Goal: Check status: Check status

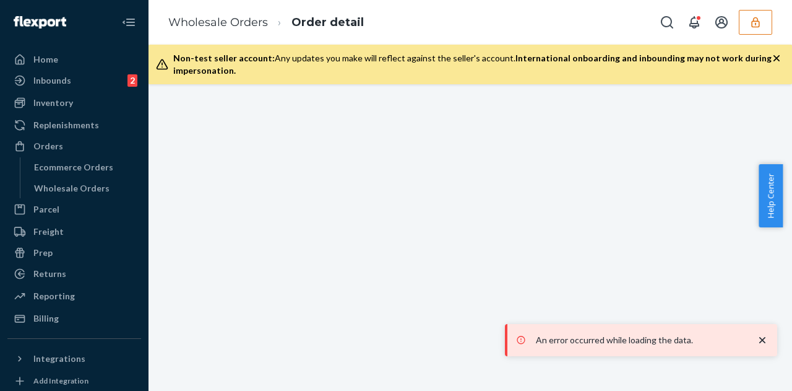
click at [774, 334] on div "An error occurred while loading the data." at bounding box center [641, 340] width 272 height 32
click at [760, 341] on icon "close toast" at bounding box center [763, 340] width 12 height 12
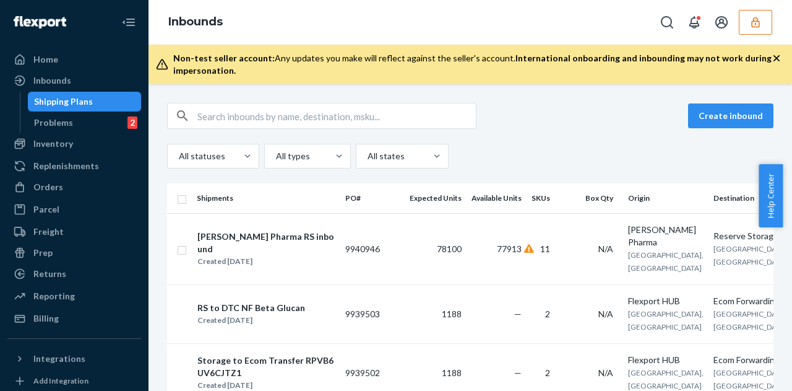
click at [743, 24] on button "button" at bounding box center [755, 22] width 33 height 25
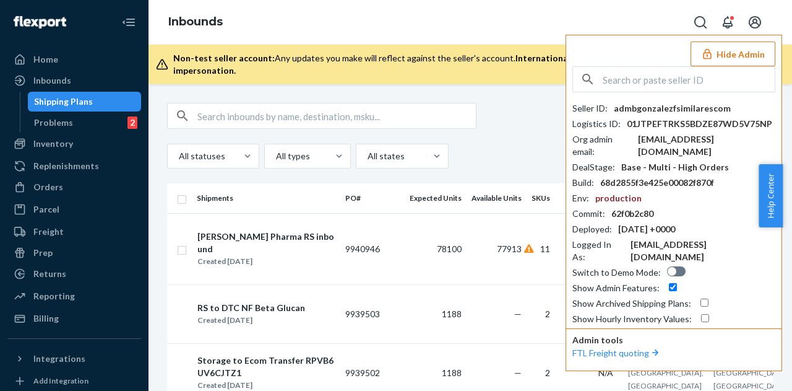
click at [743, 24] on button "Open account menu" at bounding box center [755, 22] width 25 height 25
click at [615, 89] on input "text" at bounding box center [689, 79] width 172 height 25
paste input "brettmodkatcom"
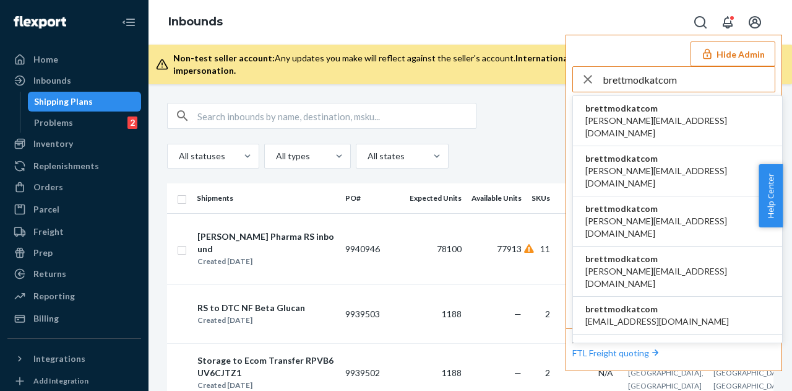
type input "brettmodkatcom"
click at [614, 119] on span "anna@modkat.com" at bounding box center [678, 127] width 185 height 25
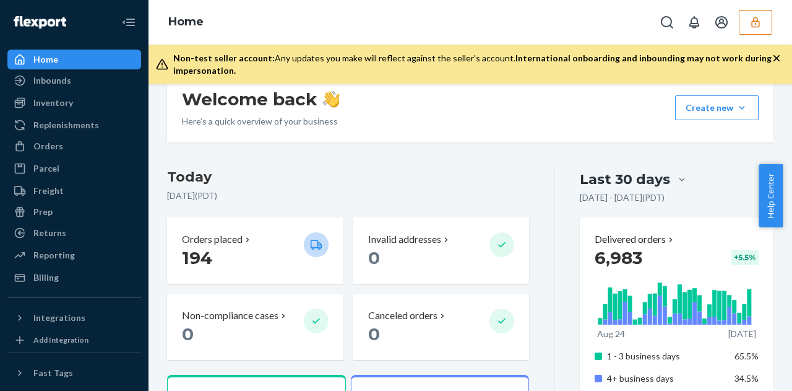
scroll to position [193, 0]
click at [50, 82] on div "Inbounds" at bounding box center [52, 80] width 38 height 12
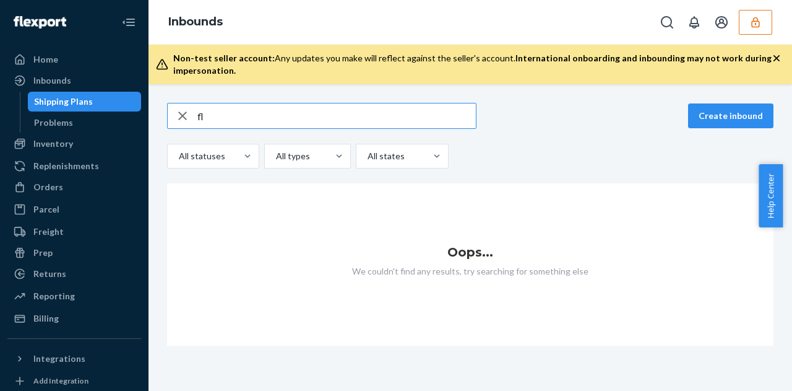
type input "f"
type input "3"
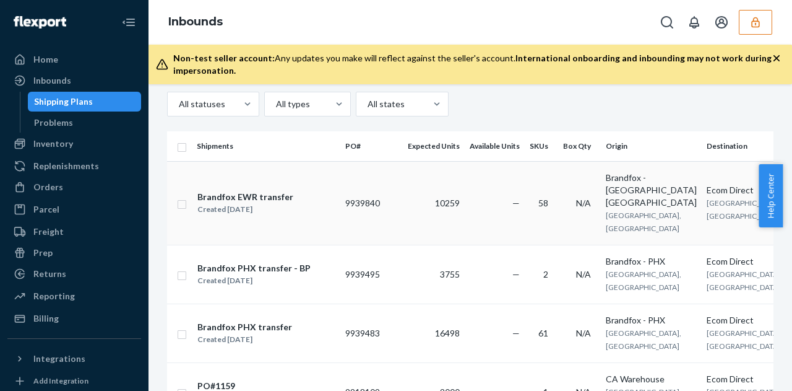
scroll to position [133, 0]
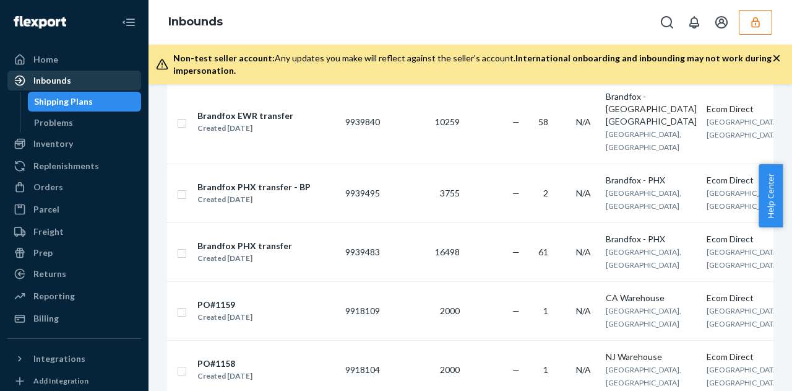
click at [86, 88] on div "Inbounds" at bounding box center [74, 80] width 131 height 17
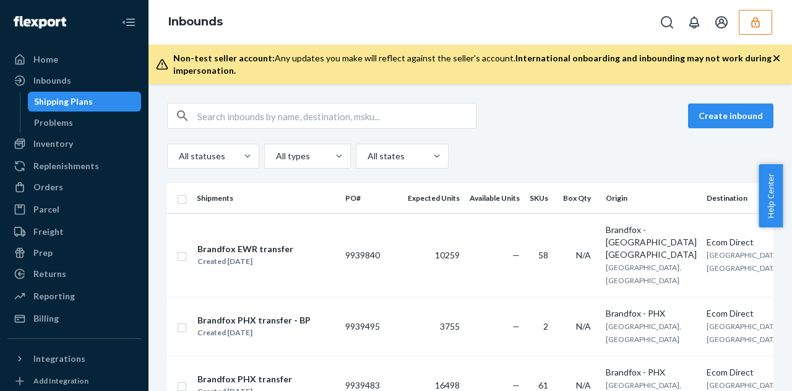
click at [233, 110] on input "text" at bounding box center [337, 115] width 279 height 25
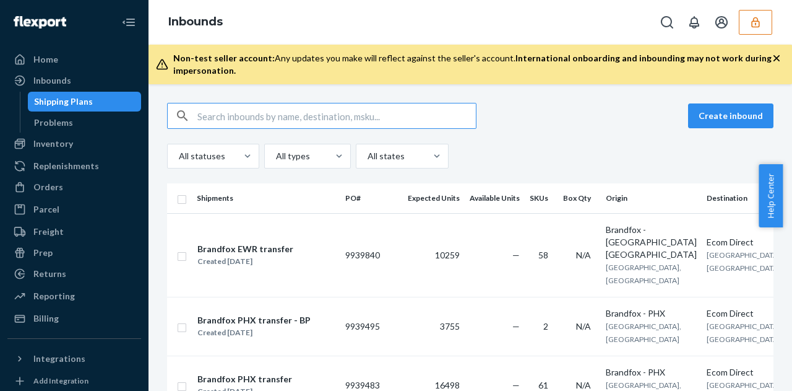
paste input "9939483"
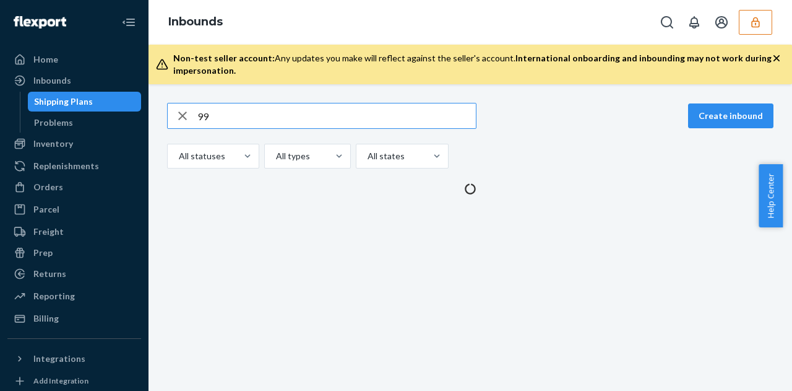
type input "9"
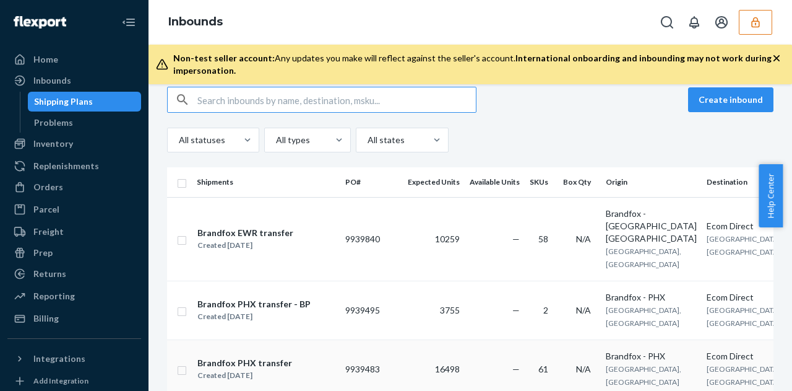
scroll to position [16, 0]
paste input "DDTFJLTUPPG"
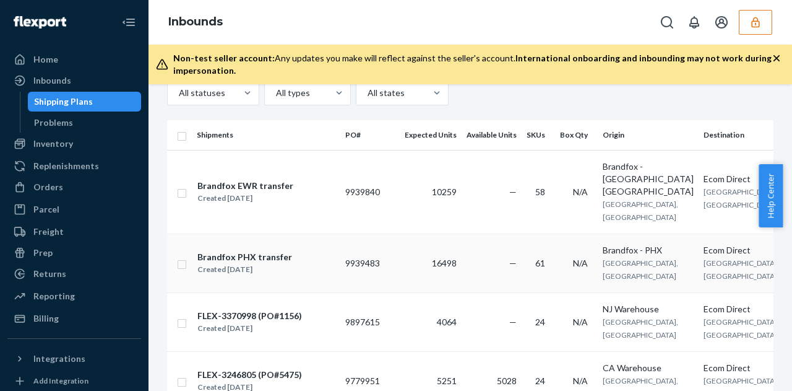
scroll to position [62, 0]
type input "DDTFJLTUPPG"
click at [341, 243] on td "9939483" at bounding box center [370, 264] width 59 height 59
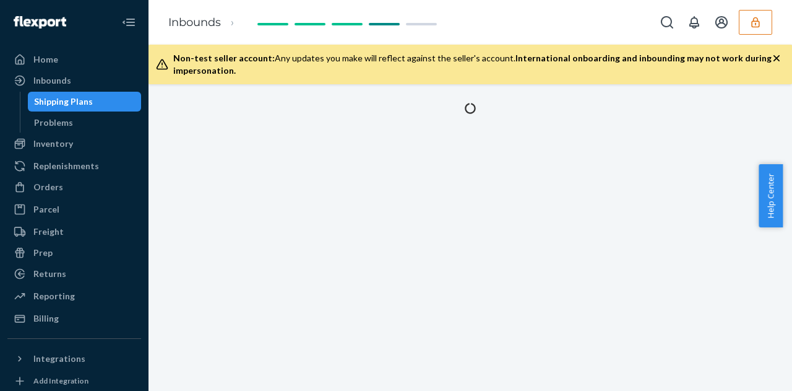
click at [341, 243] on div at bounding box center [471, 237] width 644 height 306
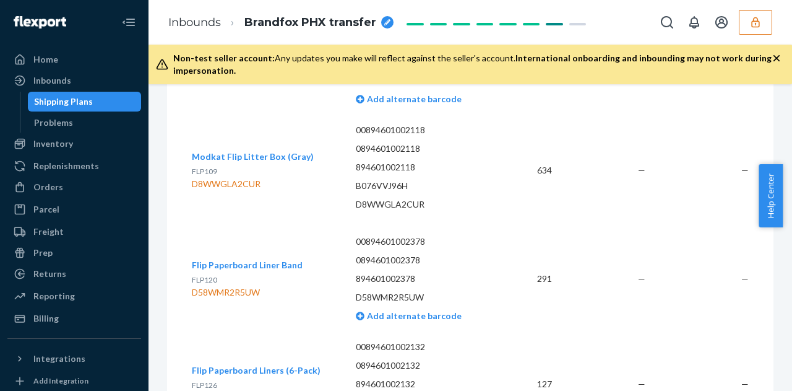
scroll to position [2813, 0]
click at [778, 60] on icon "button" at bounding box center [777, 58] width 6 height 6
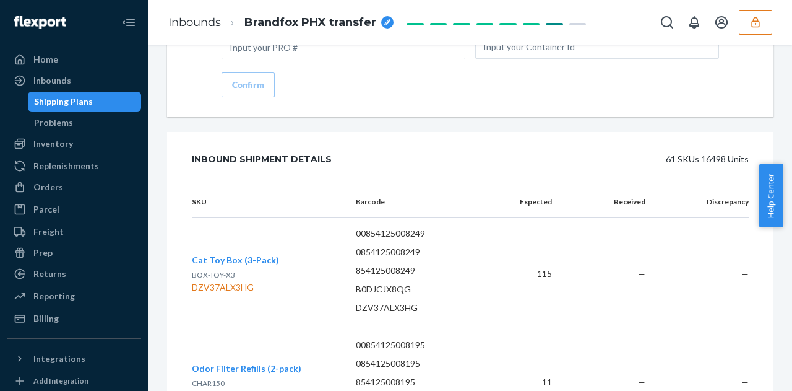
scroll to position [1964, 0]
click at [531, 162] on div "61 SKUs 16498 Units" at bounding box center [554, 157] width 389 height 25
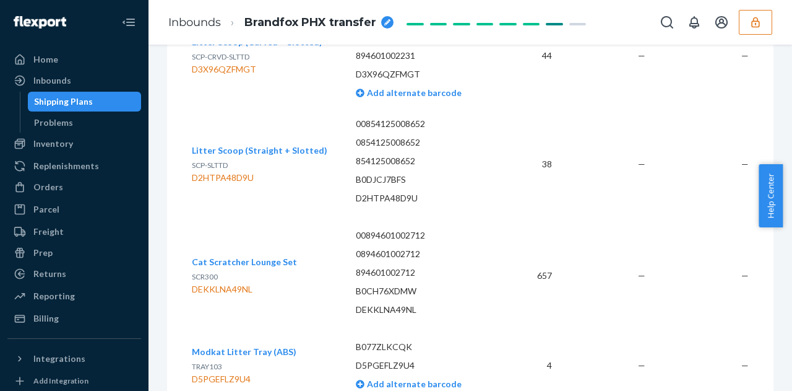
scroll to position [7410, 0]
